Goal: Task Accomplishment & Management: Manage account settings

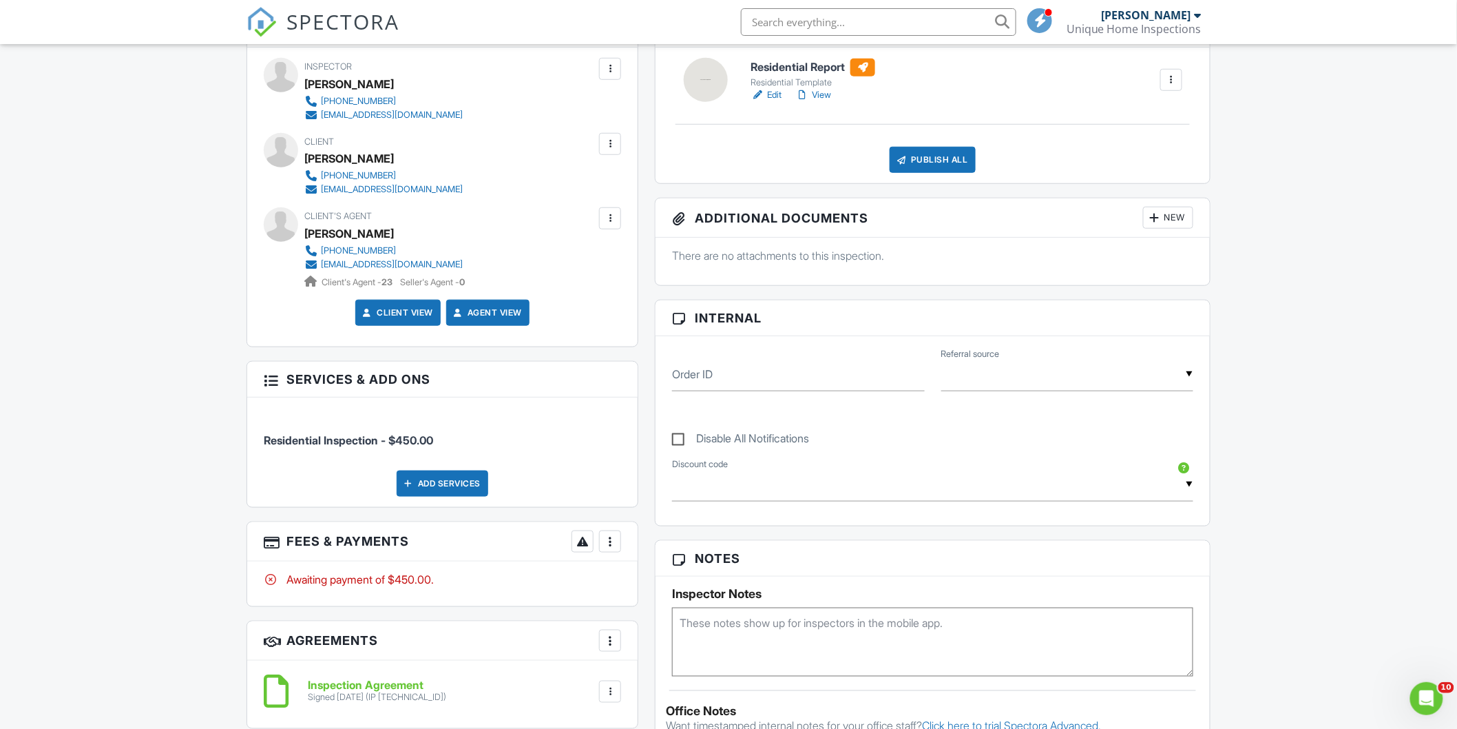
scroll to position [357, 0]
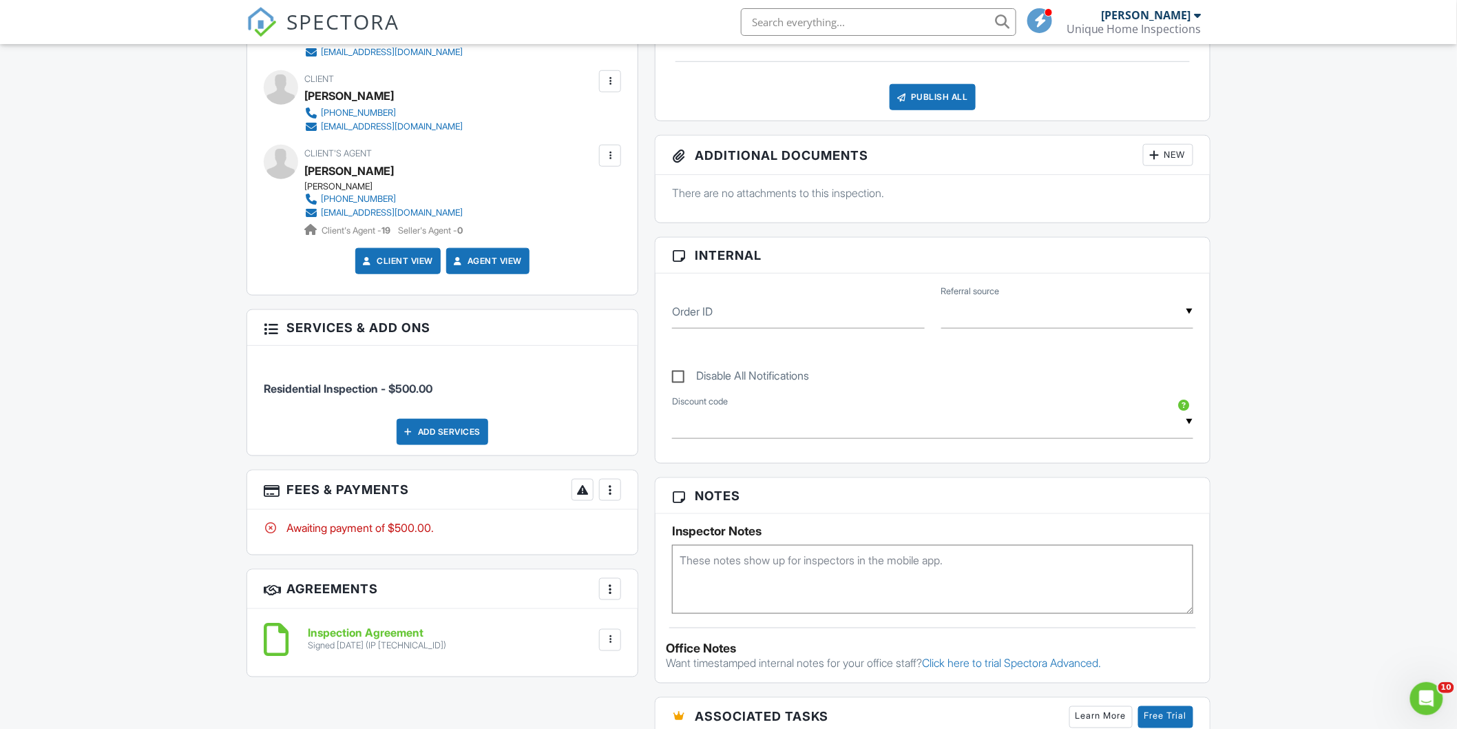
click at [613, 490] on div at bounding box center [610, 490] width 14 height 14
click at [663, 622] on li "Paid In Full" at bounding box center [679, 635] width 144 height 34
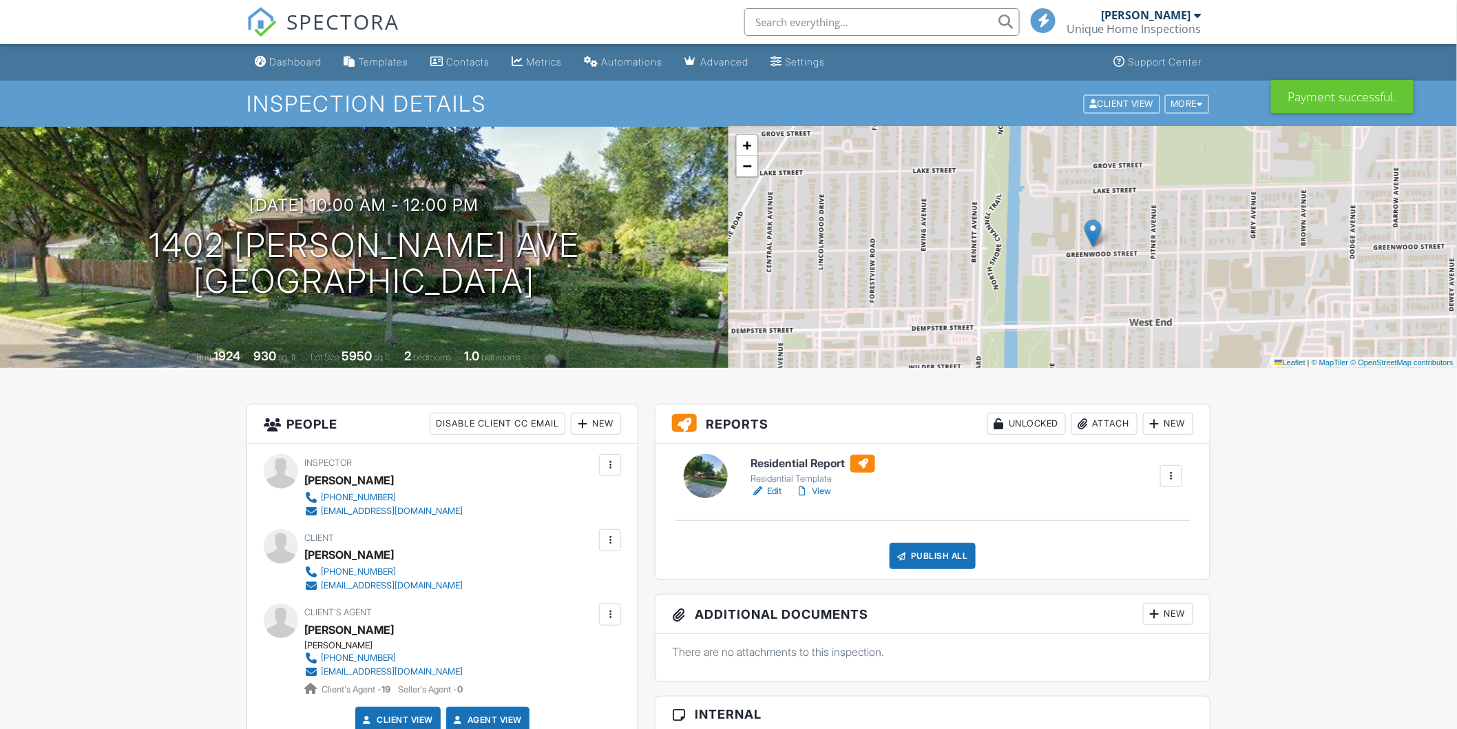
click at [774, 491] on link "Edit" at bounding box center [766, 491] width 31 height 14
